Goal: Subscribe to service/newsletter

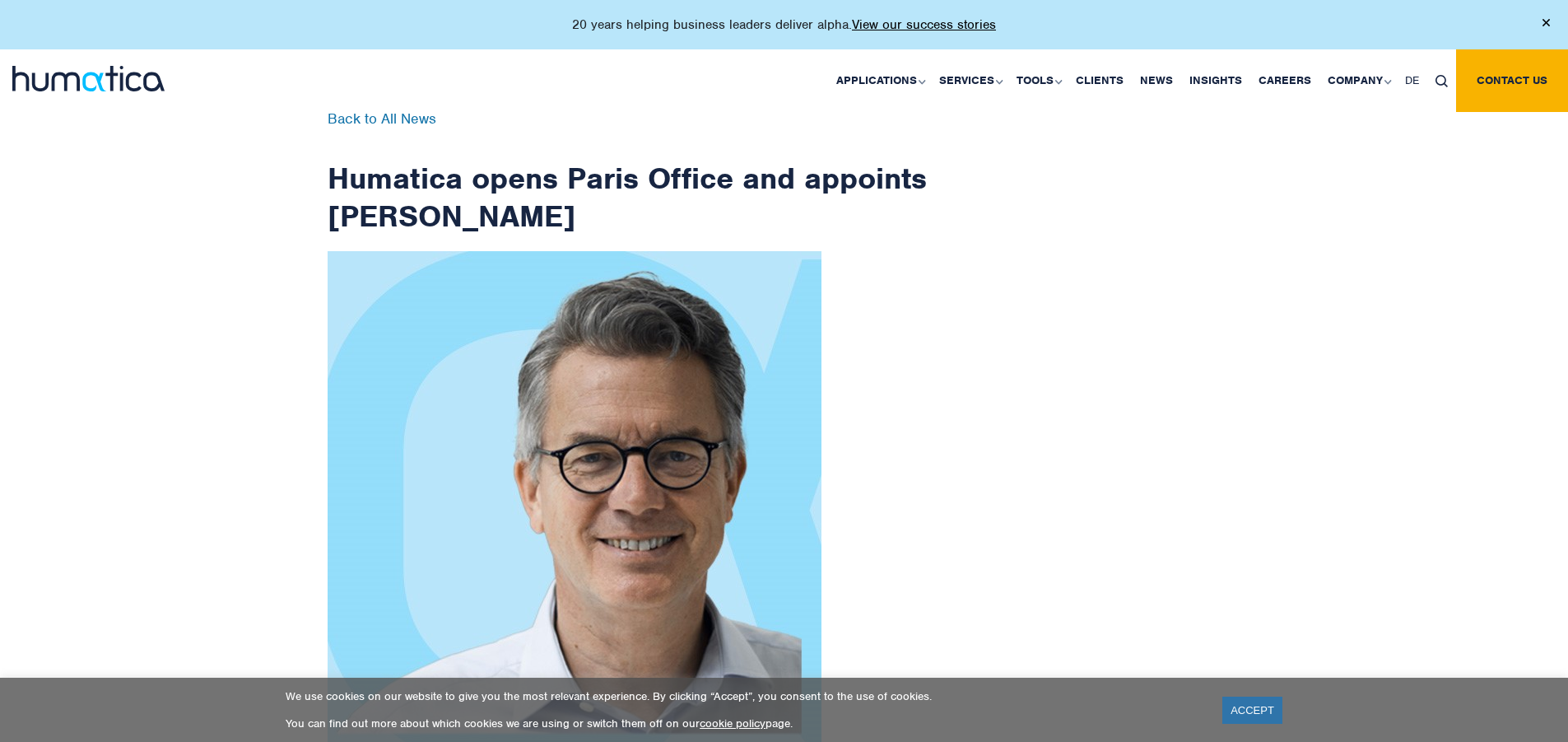
scroll to position [2626, 0]
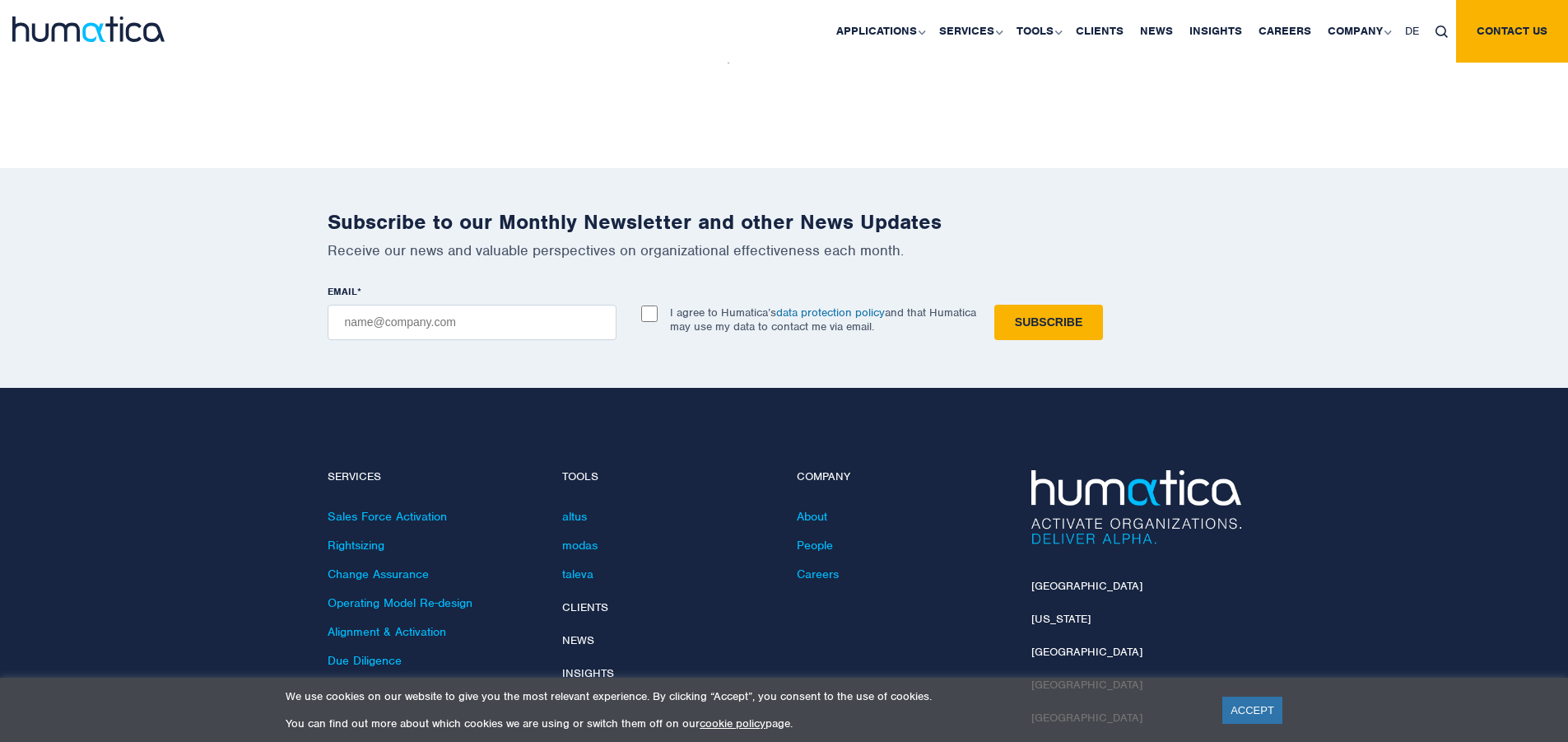
checkbox input "true"
type input "[EMAIL_ADDRESS][DOMAIN_NAME]"
click at [994, 305] on input "Subscribe" at bounding box center [1049, 322] width 109 height 36
